Goal: Information Seeking & Learning: Find specific fact

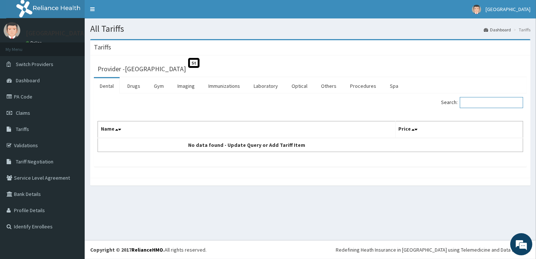
click at [471, 105] on input "Search:" at bounding box center [491, 102] width 63 height 11
paste input "Inguinal Herniorrhaphy With Mesh (all-inclusive)"
type input "Inguinal Herniorrhaphy With Mesh (all-inclusive)"
click at [360, 86] on link "Procedures" at bounding box center [363, 85] width 38 height 15
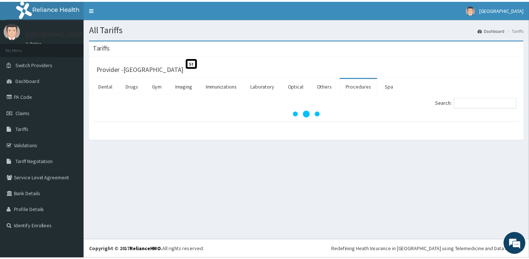
scroll to position [0, 0]
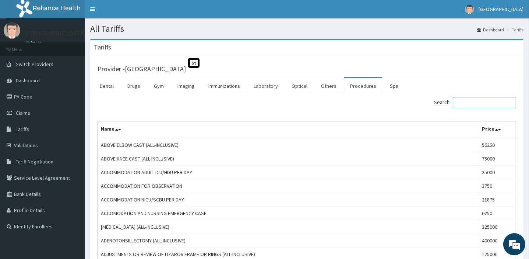
click at [491, 104] on input "Search:" at bounding box center [484, 102] width 63 height 11
paste input "Inguinal Herniorrhaphy With Mesh (all-inclusive)"
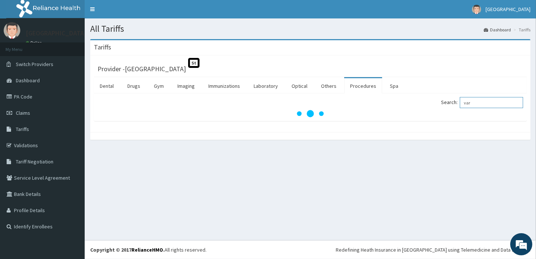
type input "vari"
